Goal: Information Seeking & Learning: Learn about a topic

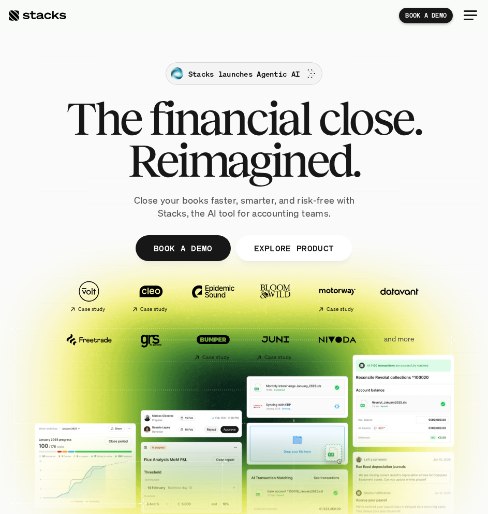
click at [235, 75] on p "Stacks launches Agentic AI" at bounding box center [243, 73] width 111 height 11
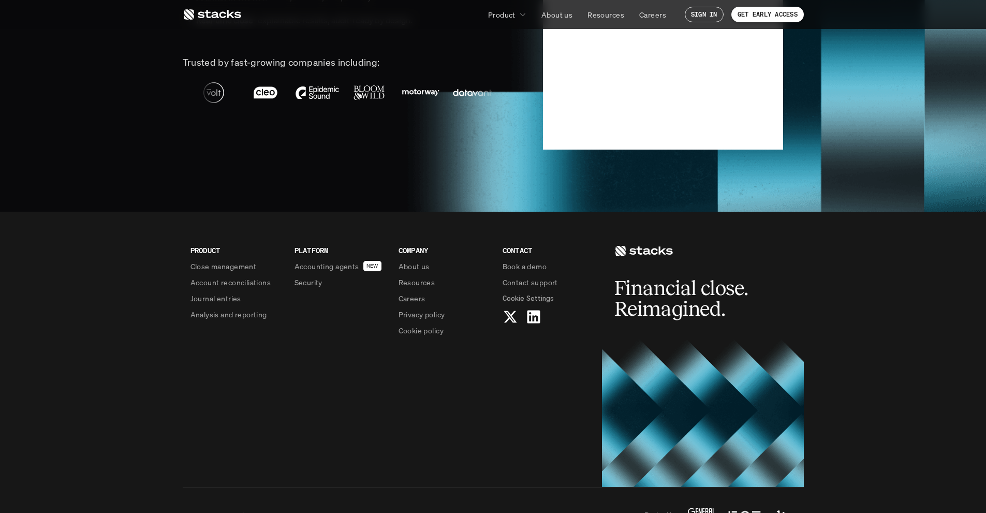
scroll to position [2539, 0]
click at [305, 285] on p "Security" at bounding box center [309, 281] width 28 height 11
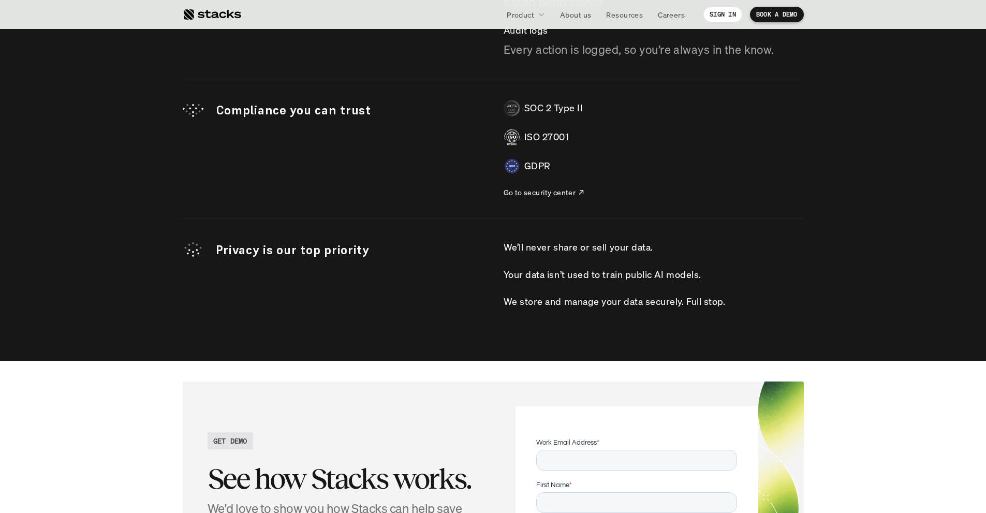
scroll to position [3119, 0]
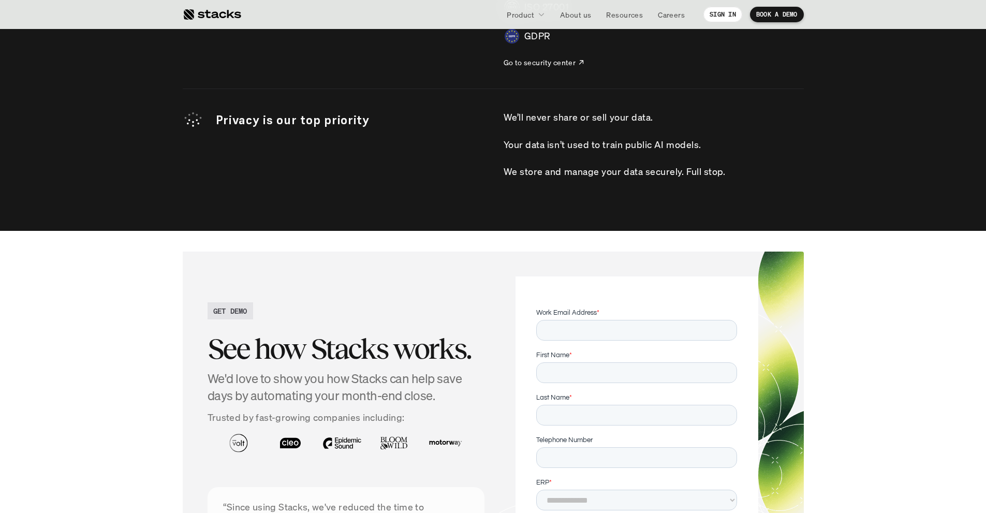
scroll to position [3227, 0]
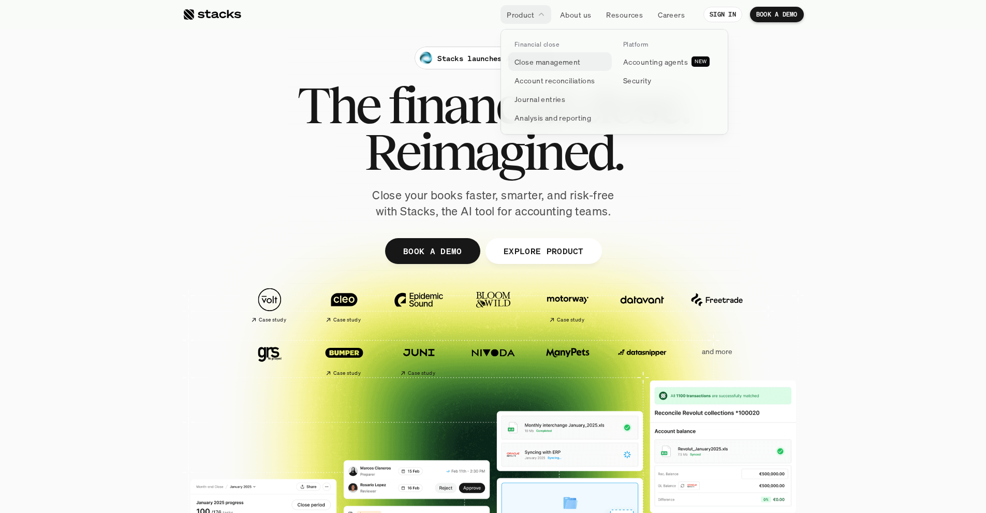
click at [488, 64] on p "Close management" at bounding box center [548, 61] width 66 height 11
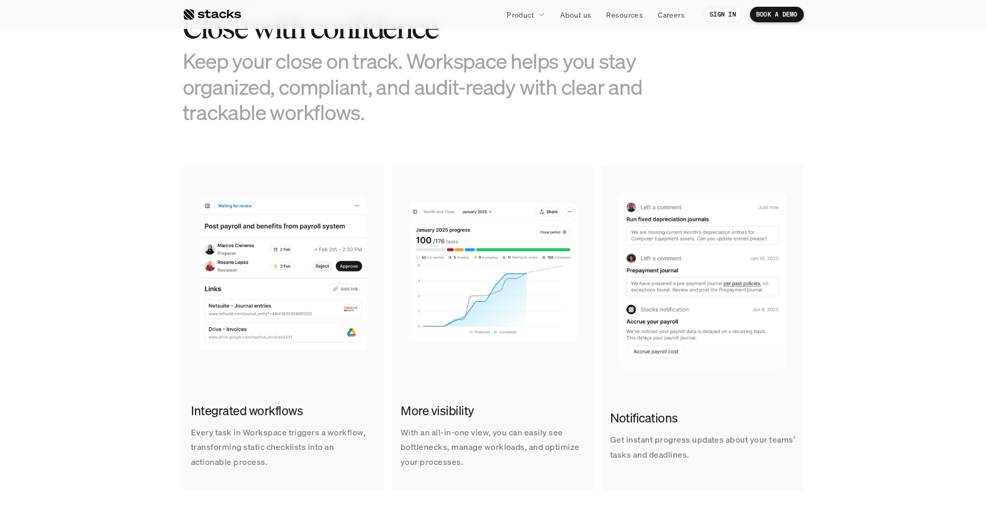
scroll to position [493, 0]
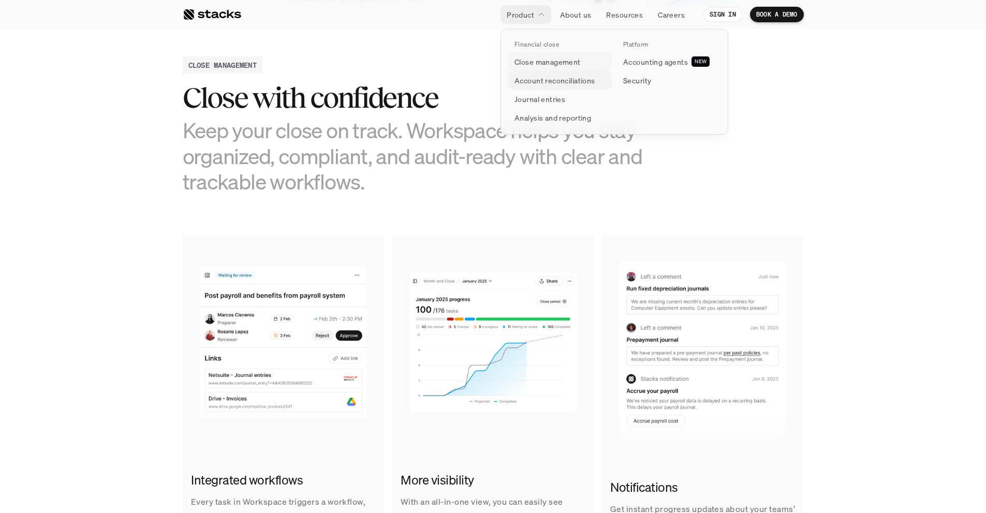
click at [488, 79] on p "Account reconciliations" at bounding box center [555, 80] width 81 height 11
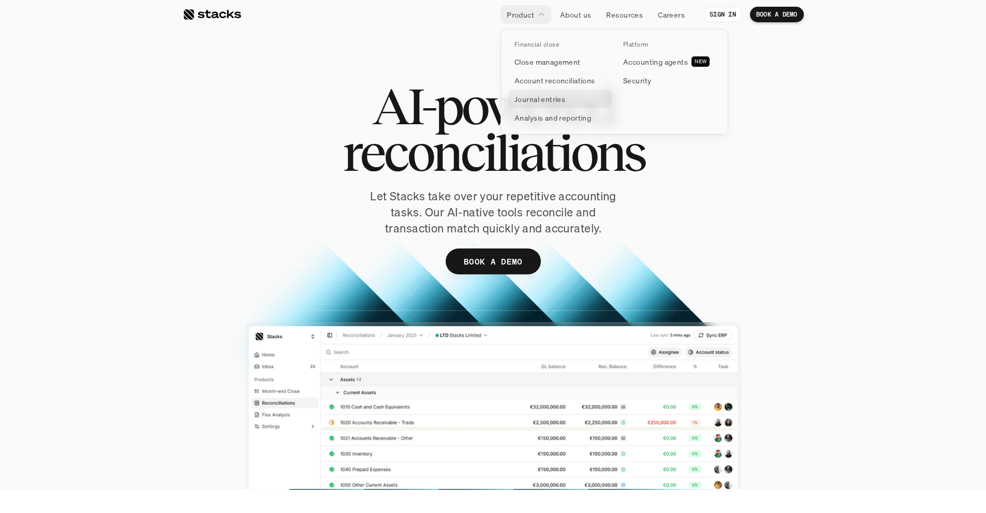
click at [488, 96] on p "Journal entries" at bounding box center [540, 99] width 51 height 11
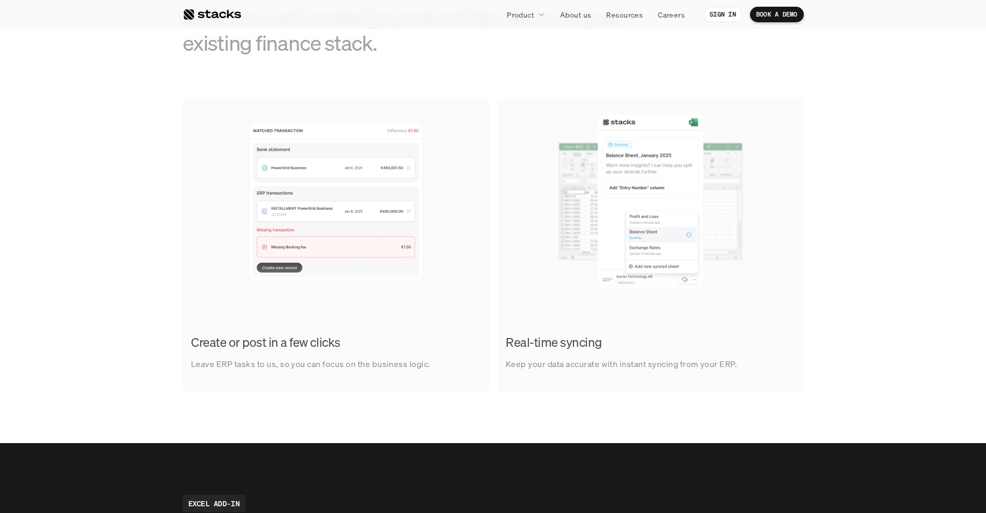
scroll to position [582, 0]
